Goal: Transaction & Acquisition: Purchase product/service

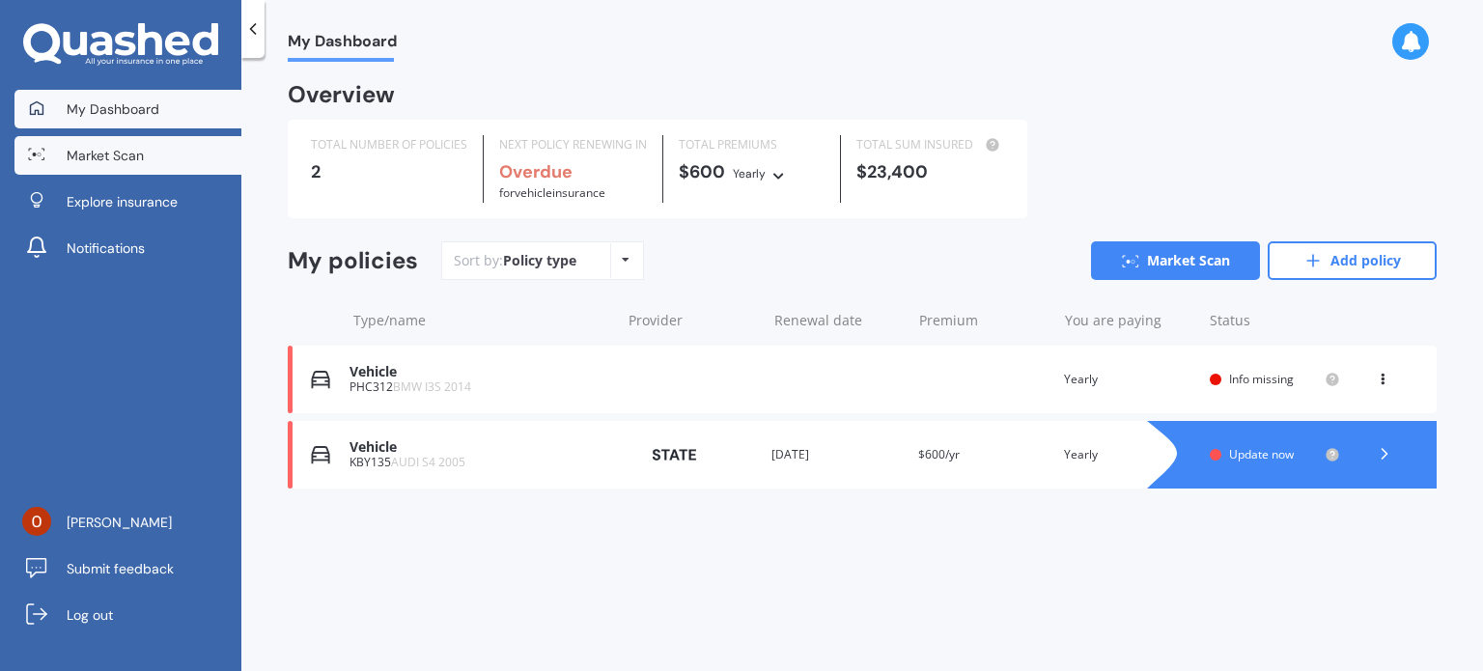
click at [119, 153] on span "Market Scan" at bounding box center [105, 155] width 77 height 19
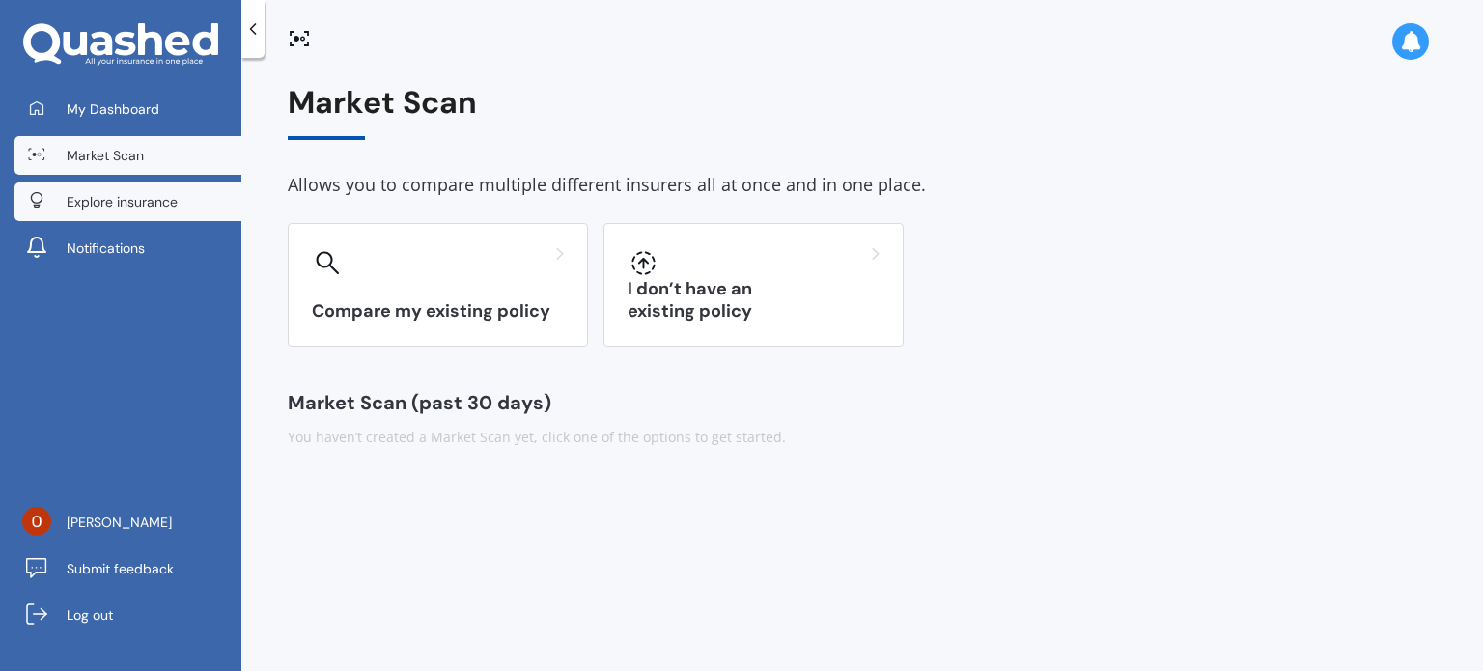
click at [117, 196] on span "Explore insurance" at bounding box center [122, 201] width 111 height 19
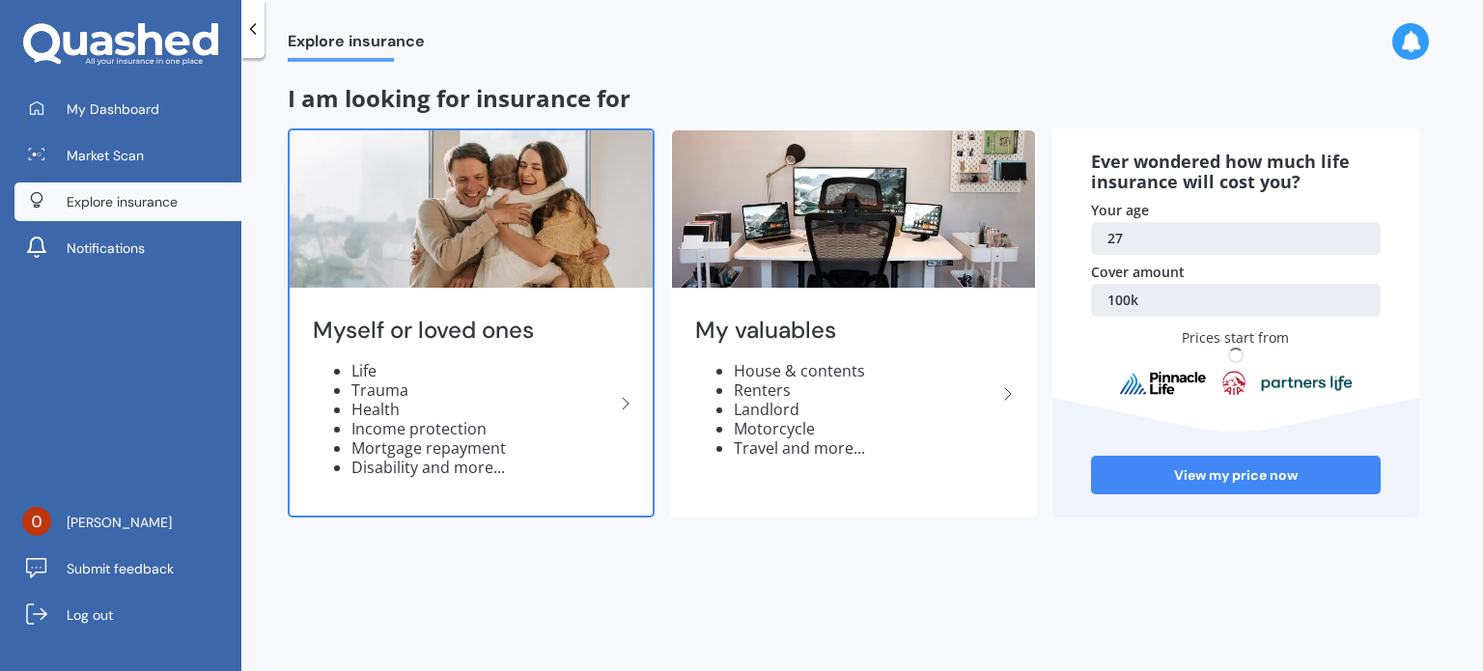
click at [348, 339] on h2 "Myself or loved ones" at bounding box center [463, 331] width 301 height 30
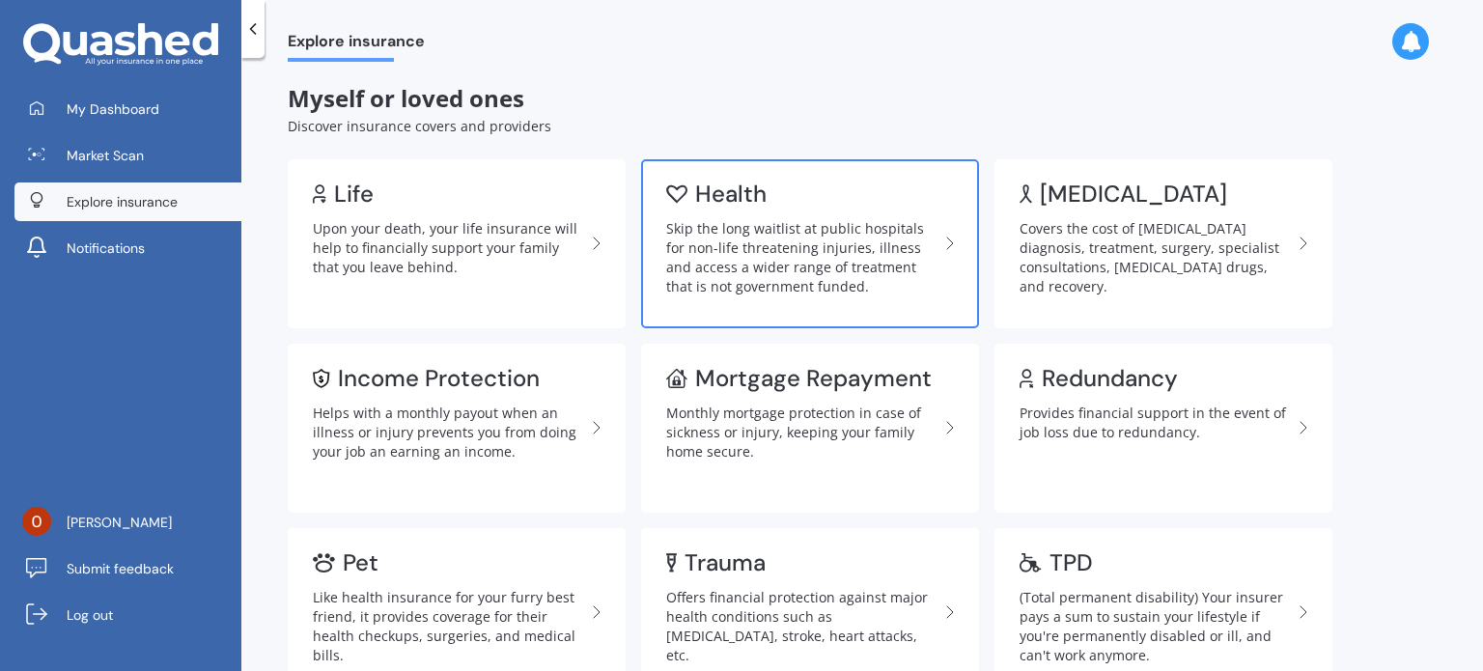
click at [709, 245] on div "Skip the long waitlist at public hospitals for non-life threatening injuries, i…" at bounding box center [802, 257] width 272 height 77
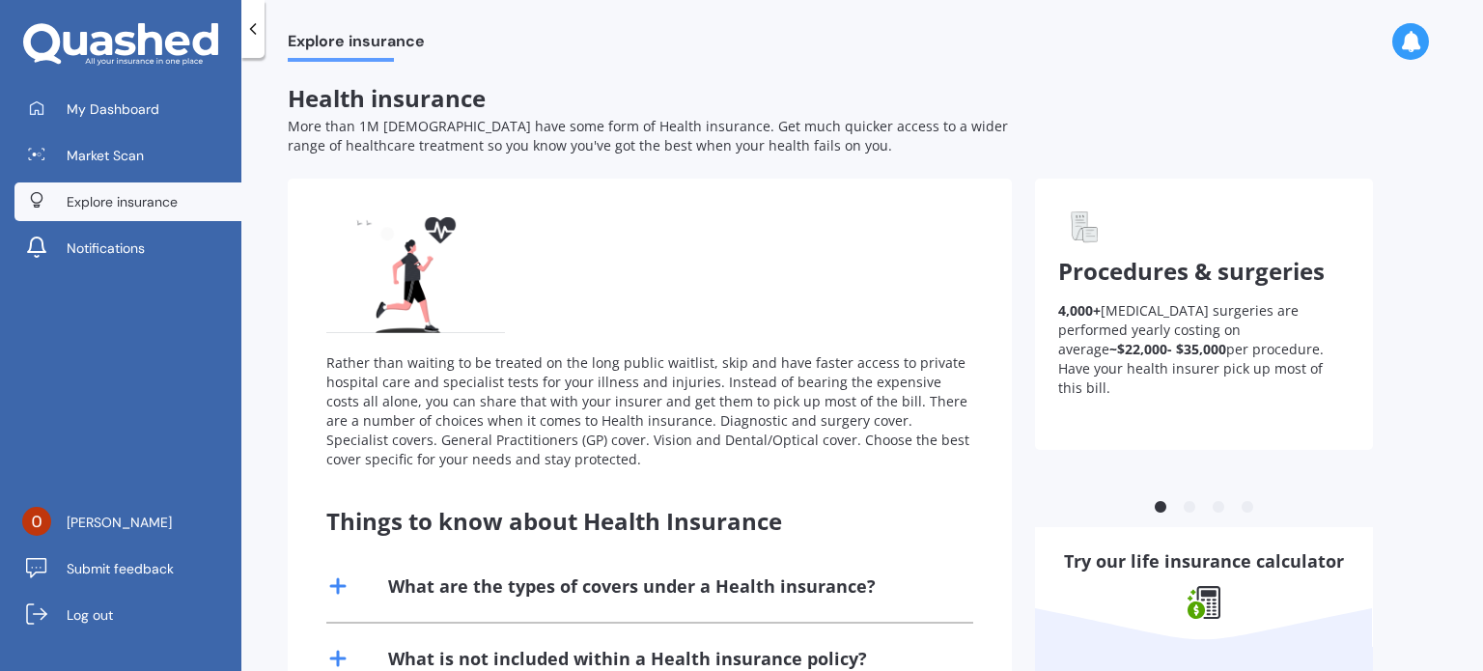
scroll to position [290, 0]
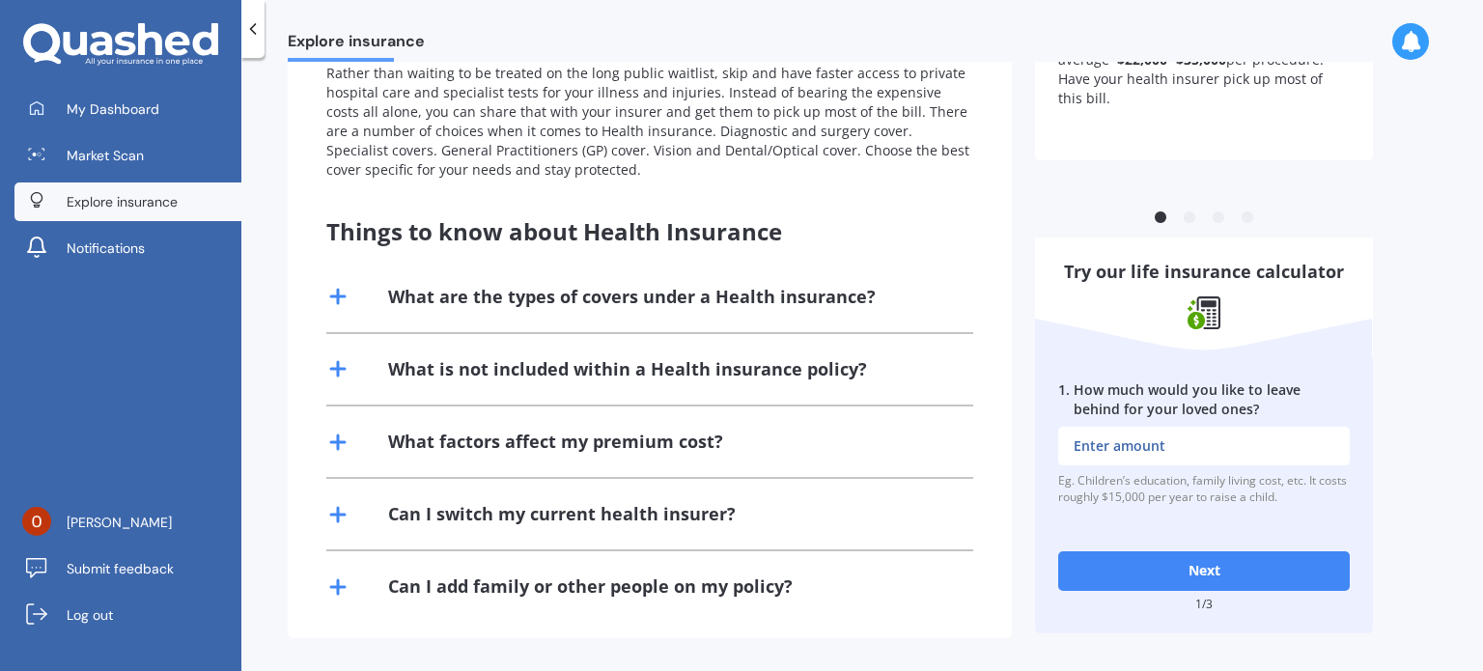
click at [1169, 563] on button "Next" at bounding box center [1204, 570] width 292 height 39
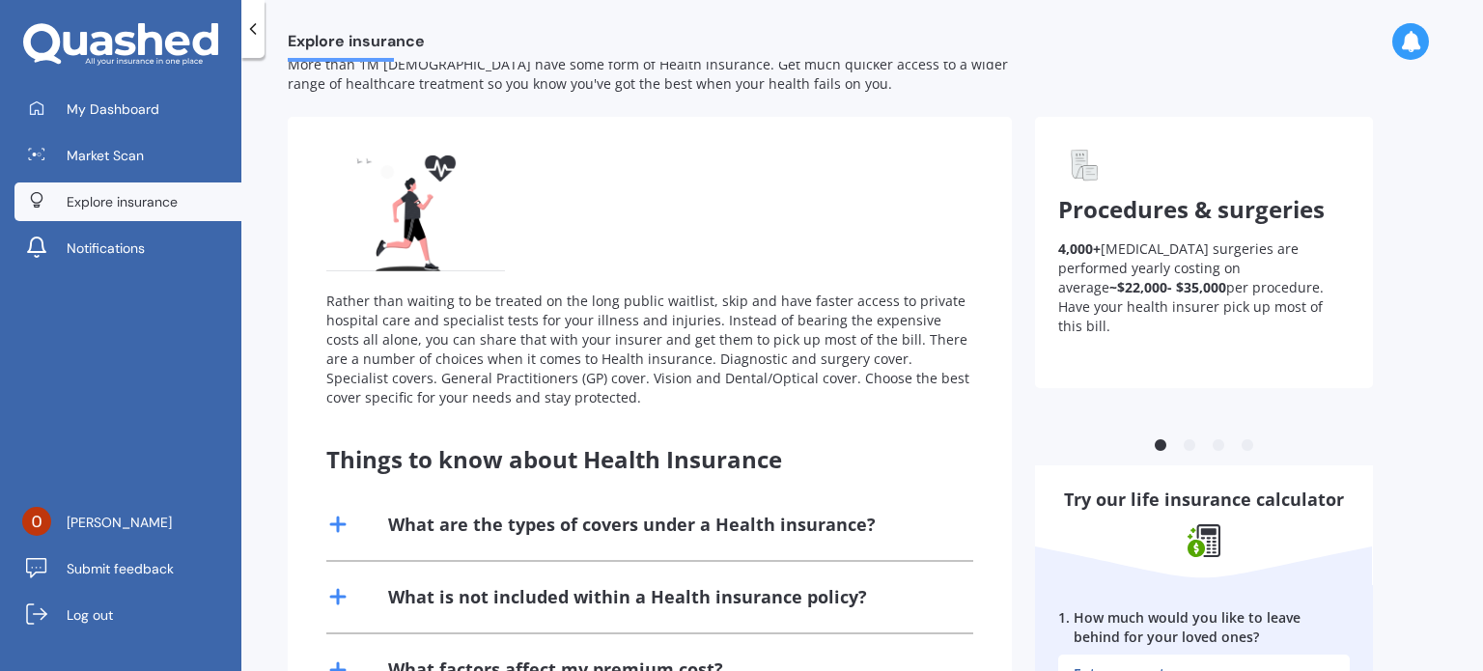
scroll to position [0, 0]
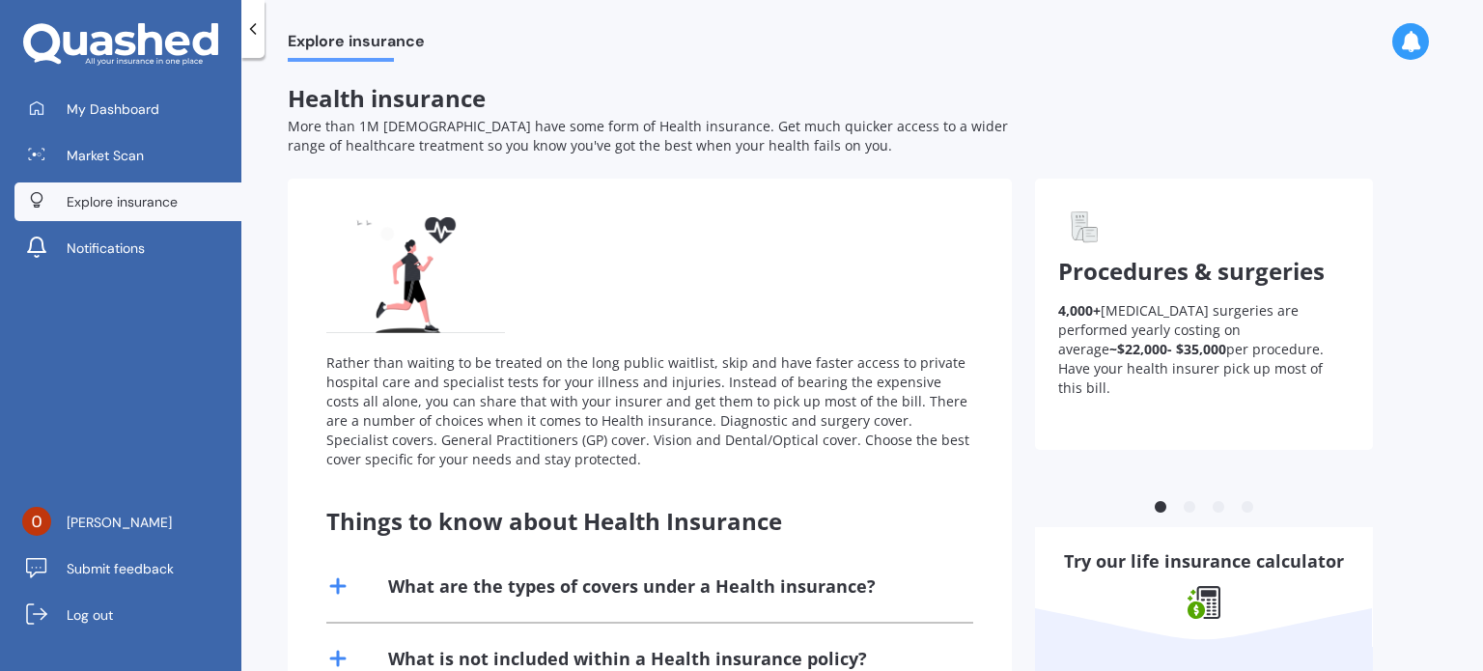
click at [607, 408] on div "Rather than waiting to be treated on the long public waitlist, skip and have fa…" at bounding box center [649, 411] width 647 height 116
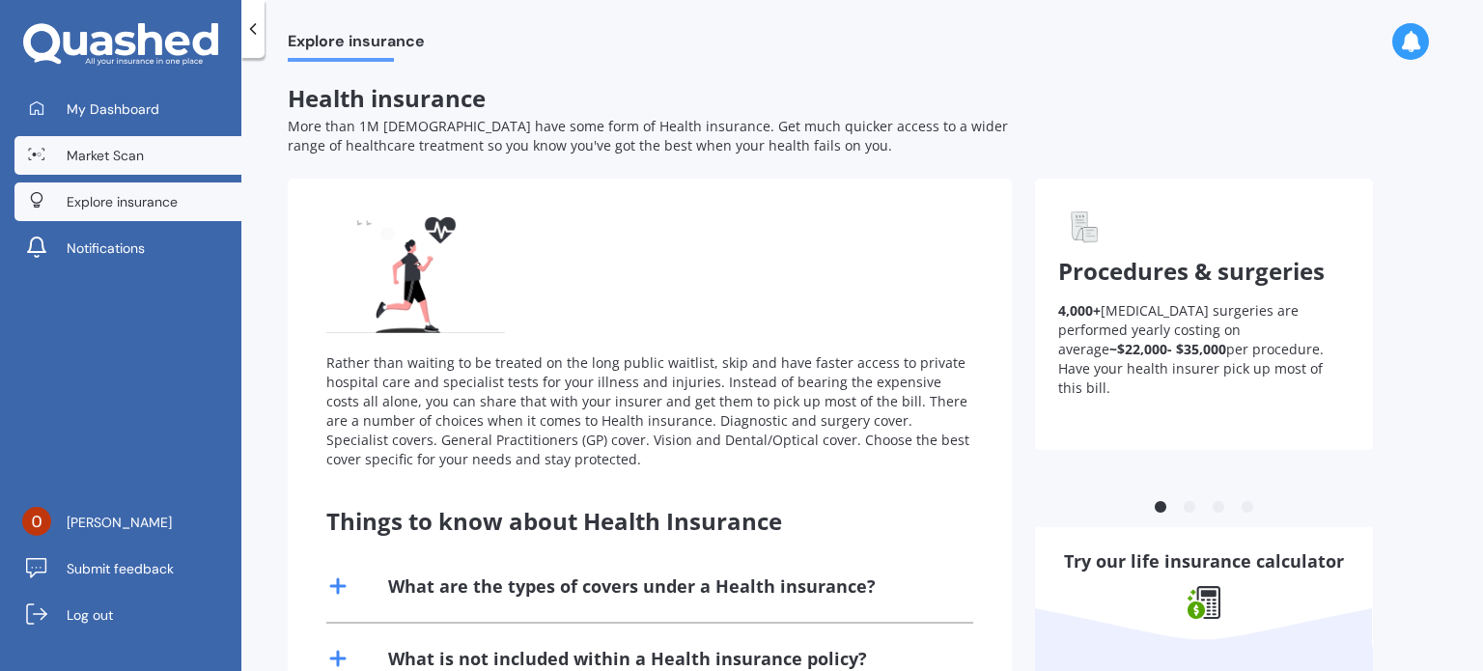
click at [158, 162] on link "Market Scan" at bounding box center [127, 155] width 227 height 39
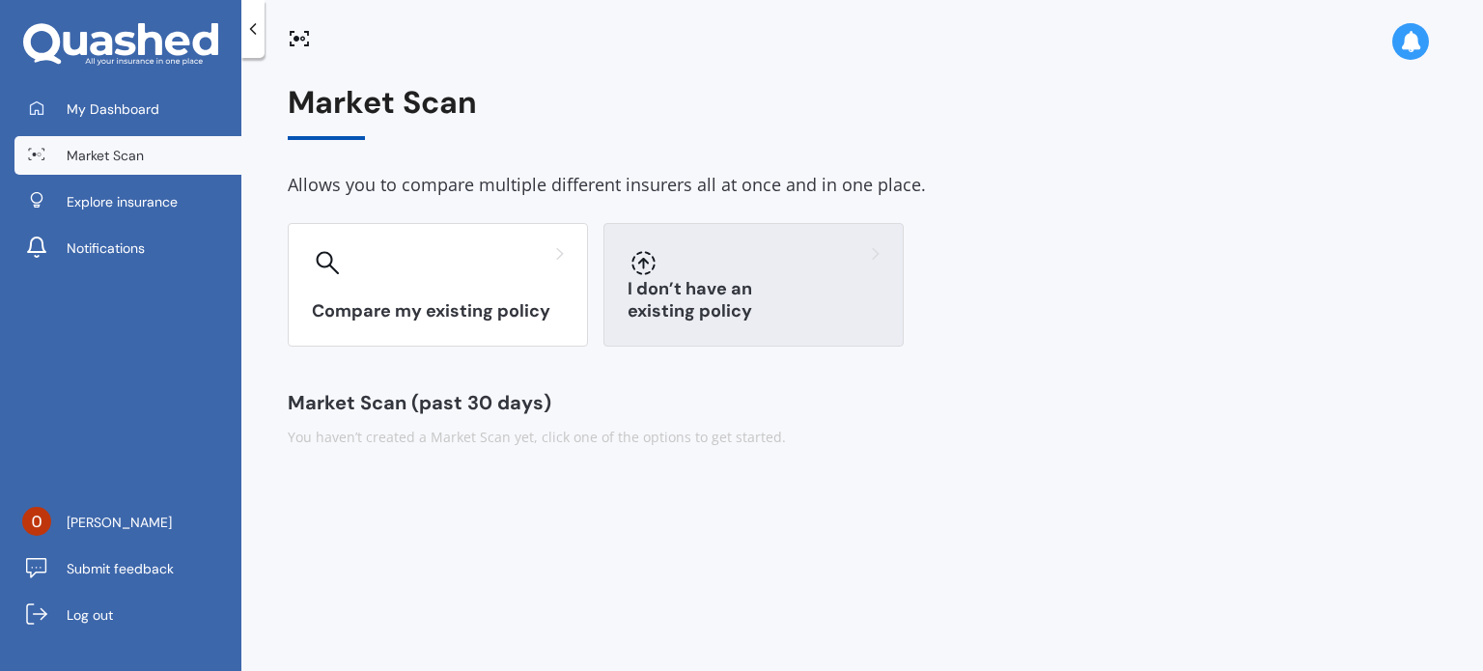
click at [699, 300] on h3 "I don’t have an existing policy" at bounding box center [754, 300] width 252 height 44
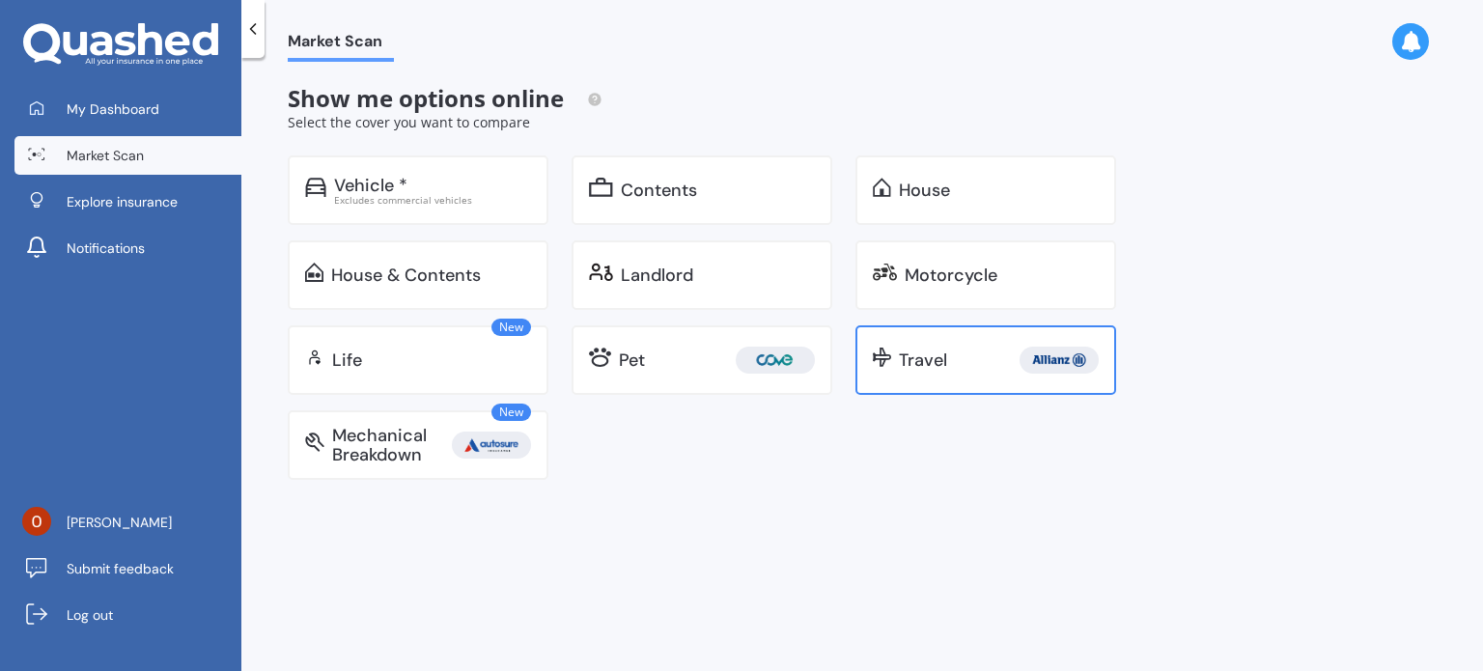
click at [981, 366] on div "Travel" at bounding box center [999, 360] width 200 height 27
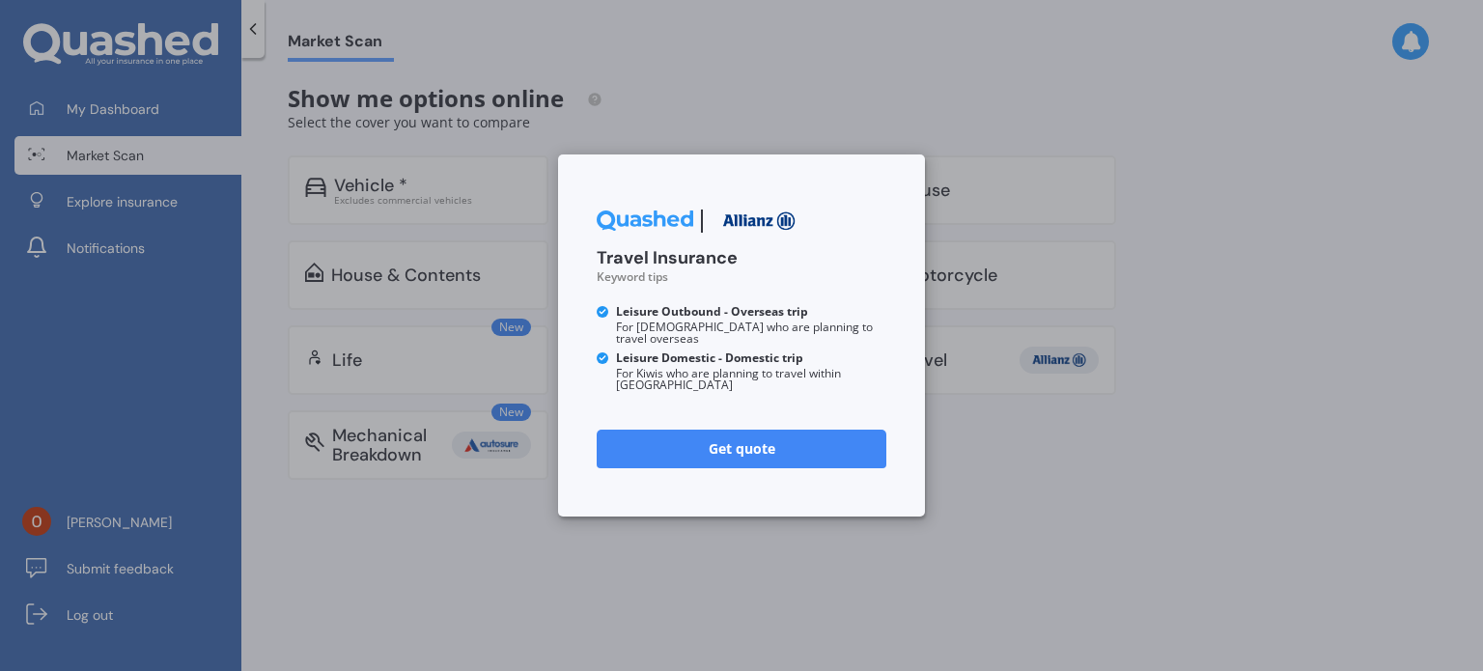
click at [700, 137] on div "Travel Insurance Keyword tips Leisure Outbound - Overseas trip For Kiwis who ar…" at bounding box center [741, 335] width 1483 height 671
